Goal: Navigation & Orientation: Find specific page/section

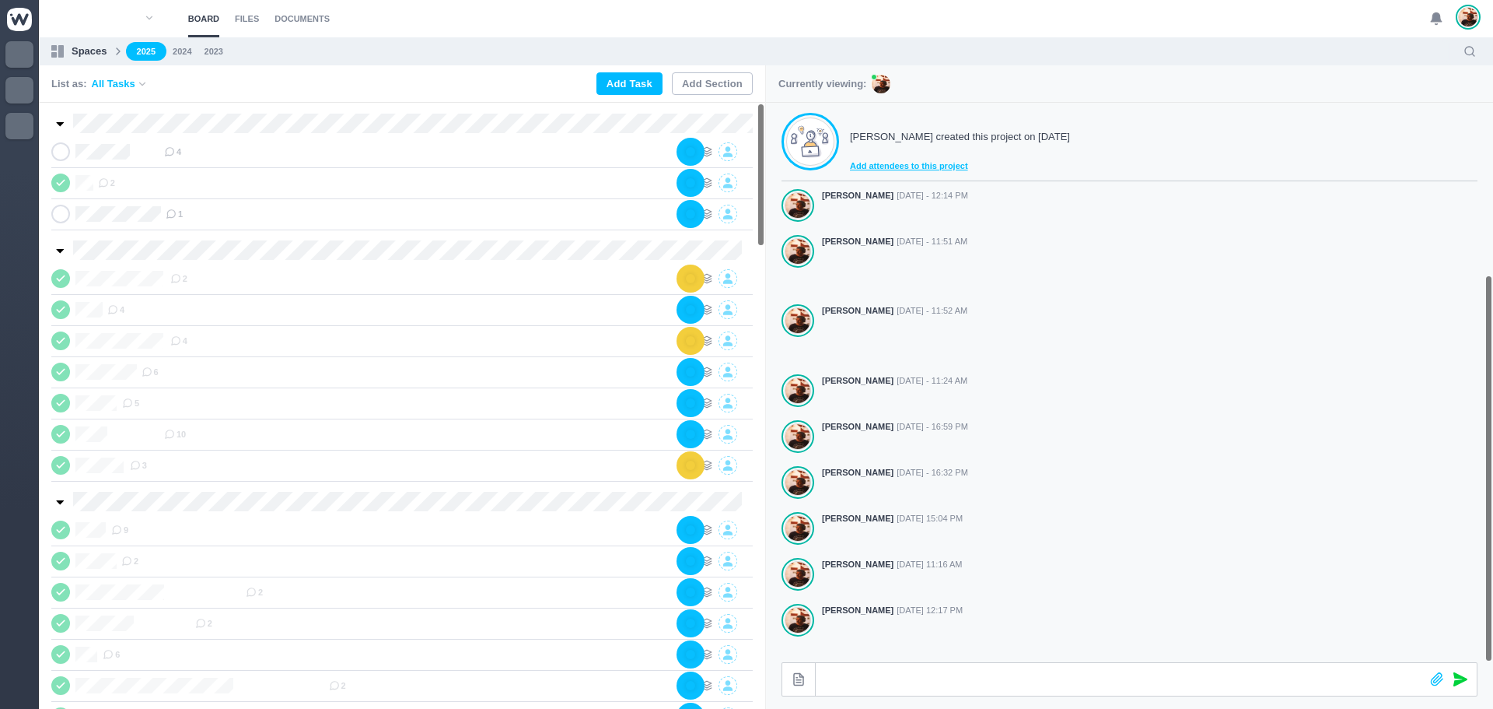
scroll to position [248, 0]
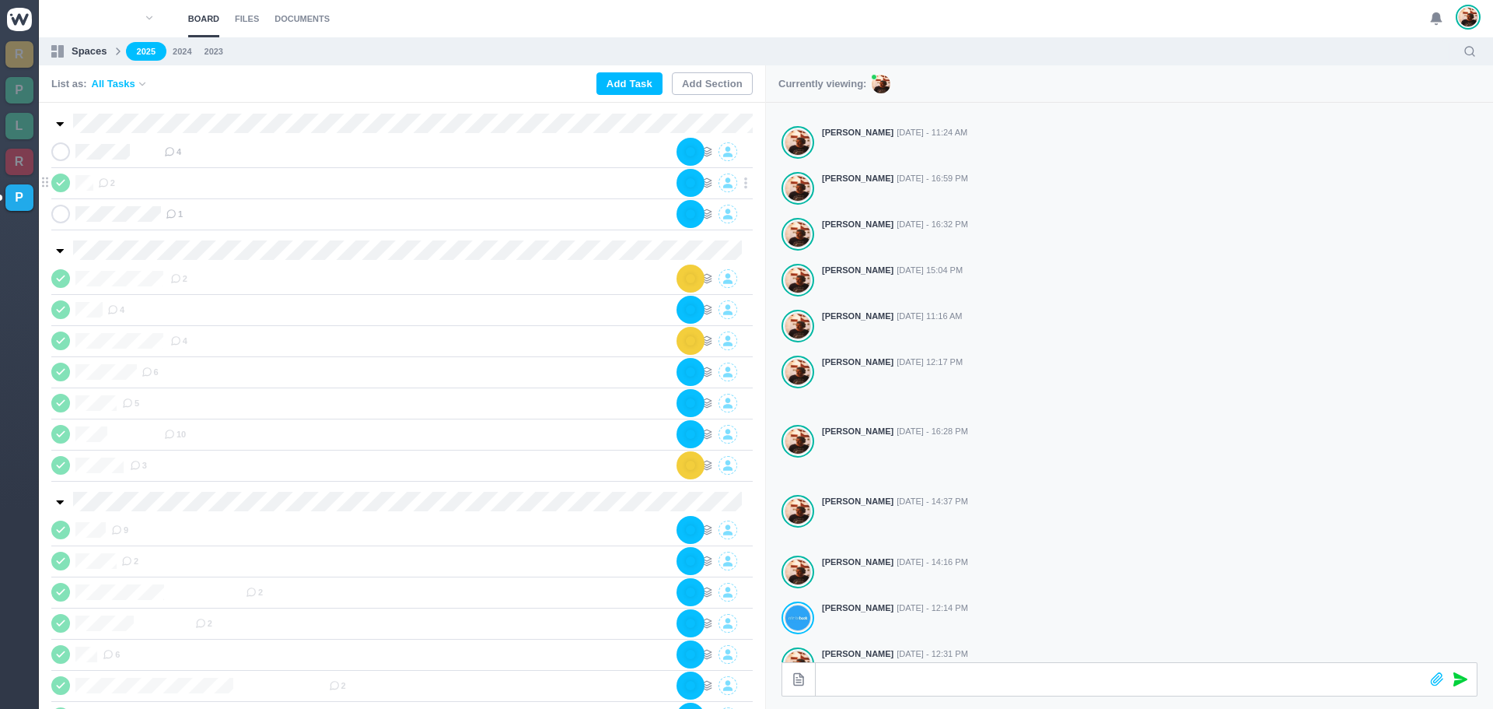
click at [61, 184] on icon at bounding box center [60, 182] width 12 height 11
click at [234, 187] on div "2" at bounding box center [388, 182] width 580 height 19
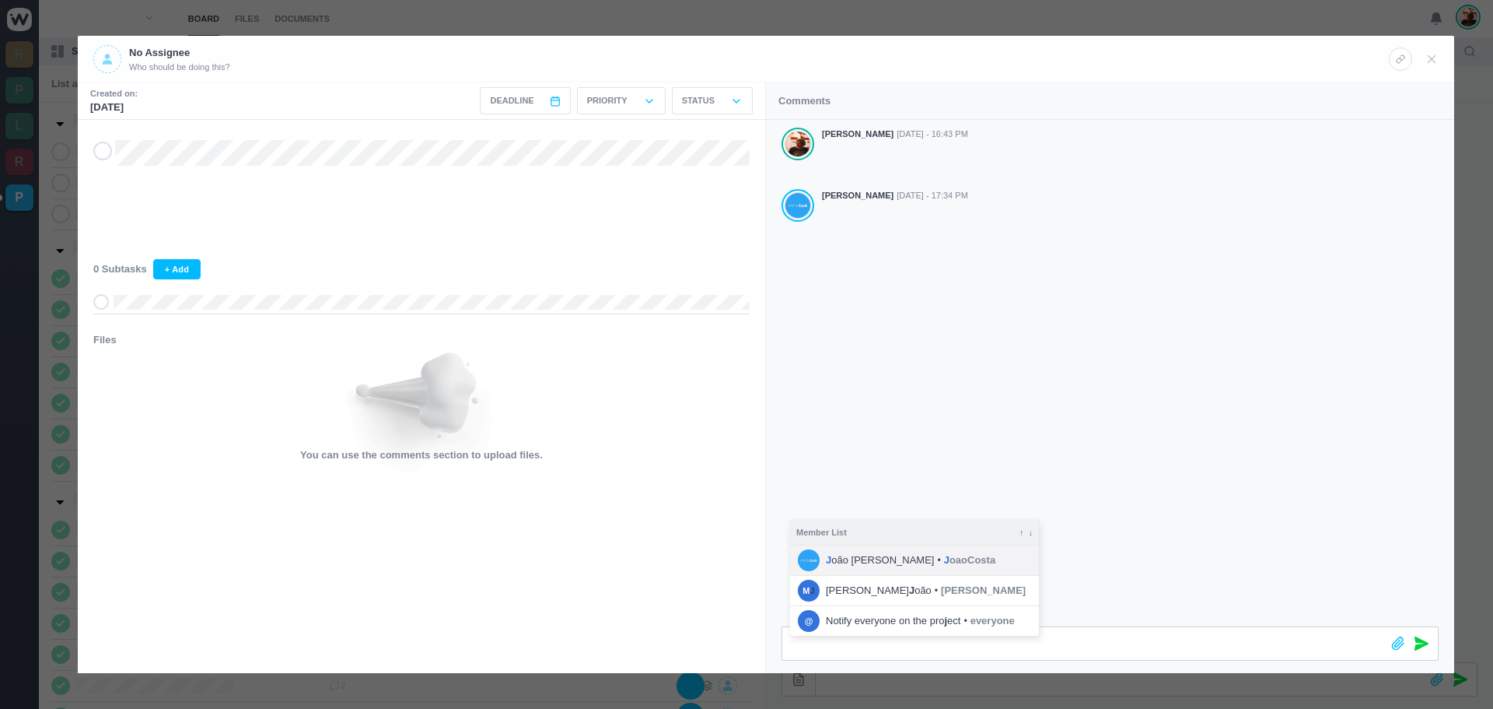
click at [861, 549] on li "J oão [PERSON_NAME] • J oaoCosta" at bounding box center [914, 560] width 249 height 30
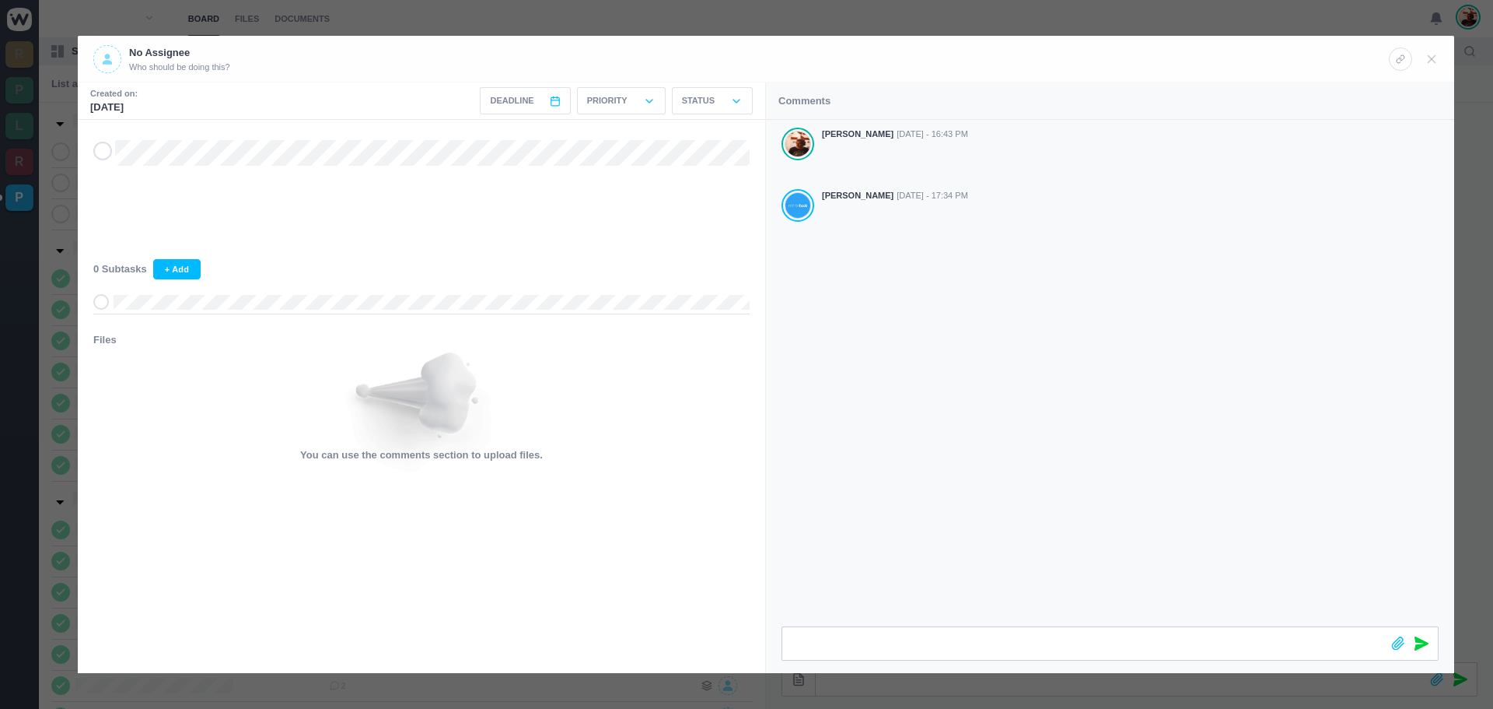
click at [1420, 643] on icon at bounding box center [1422, 643] width 14 height 14
click at [1433, 56] on icon at bounding box center [1432, 59] width 14 height 14
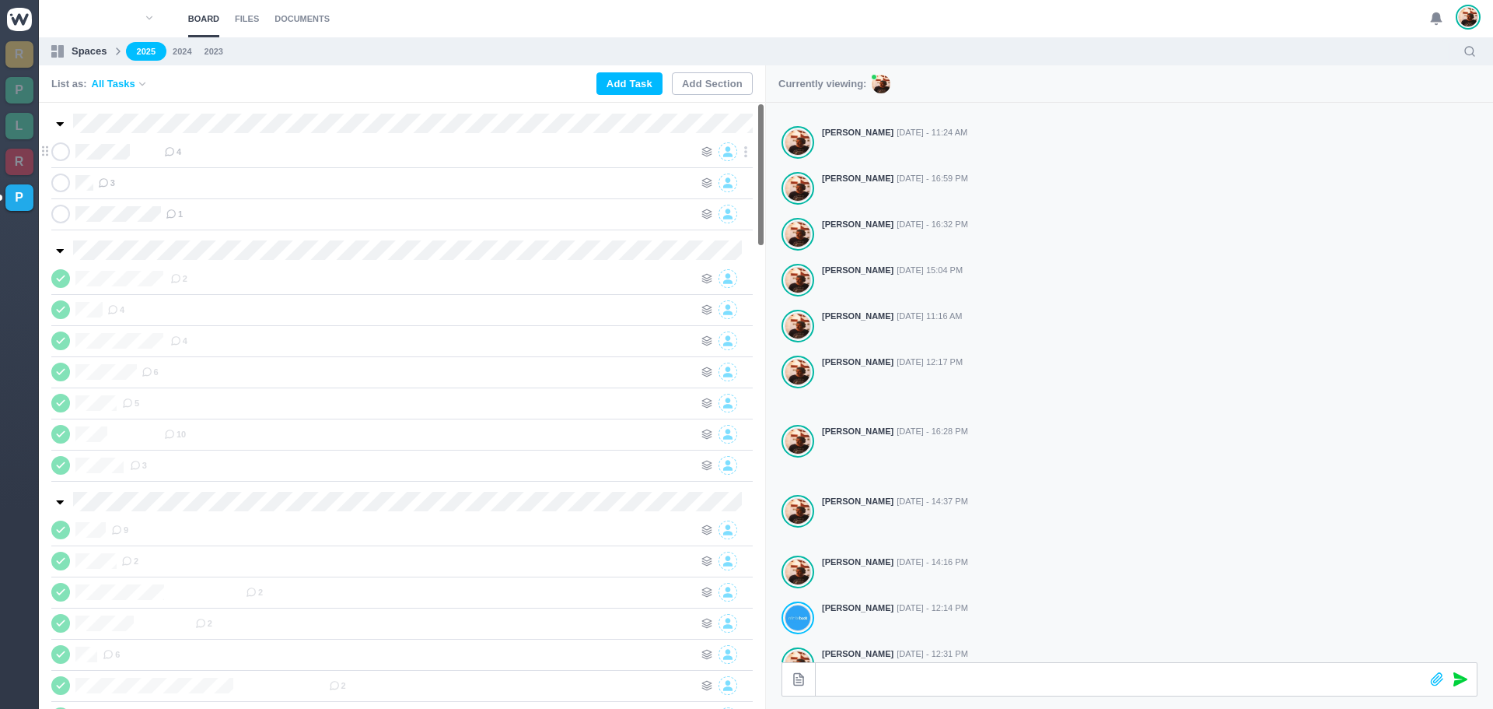
click at [248, 153] on div "4" at bounding box center [429, 151] width 530 height 19
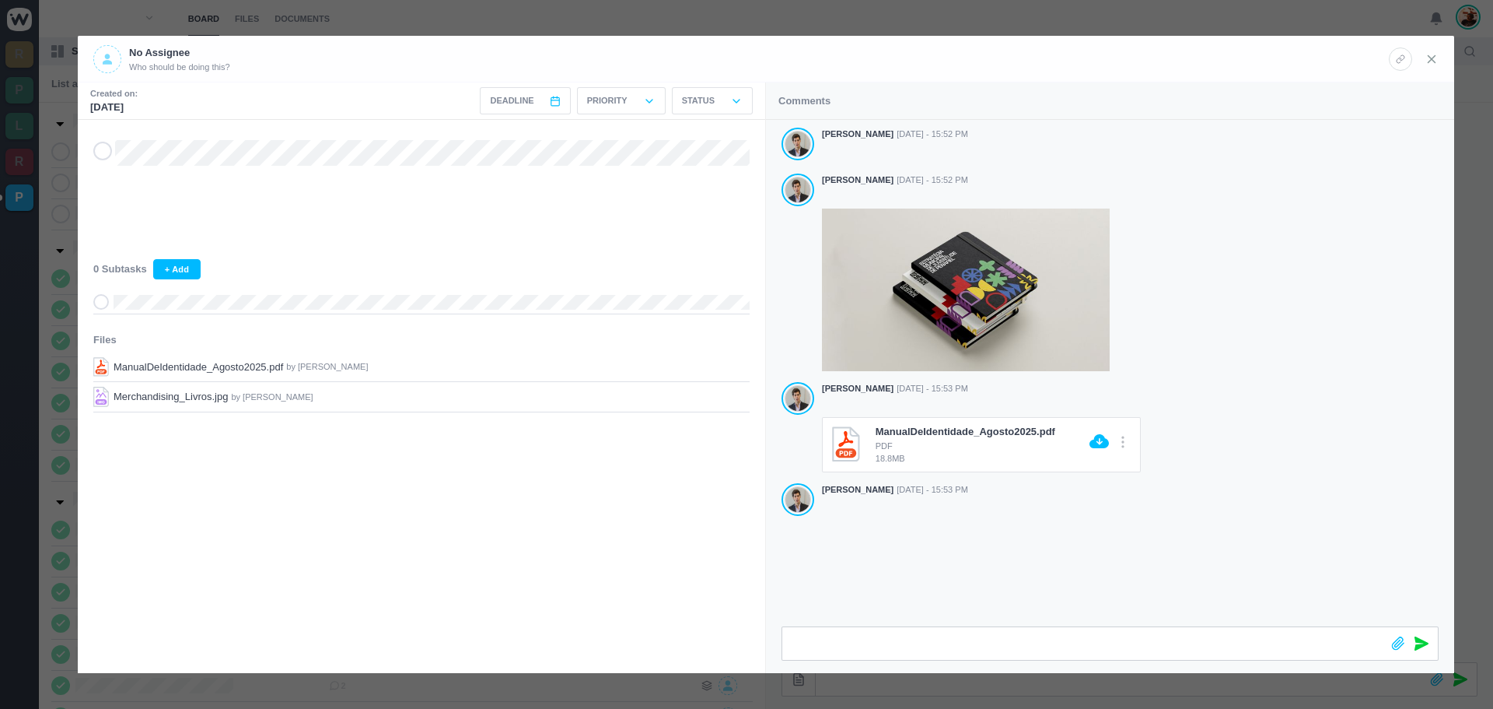
click at [1431, 58] on use at bounding box center [1432, 58] width 7 height 7
